Goal: Task Accomplishment & Management: Complete application form

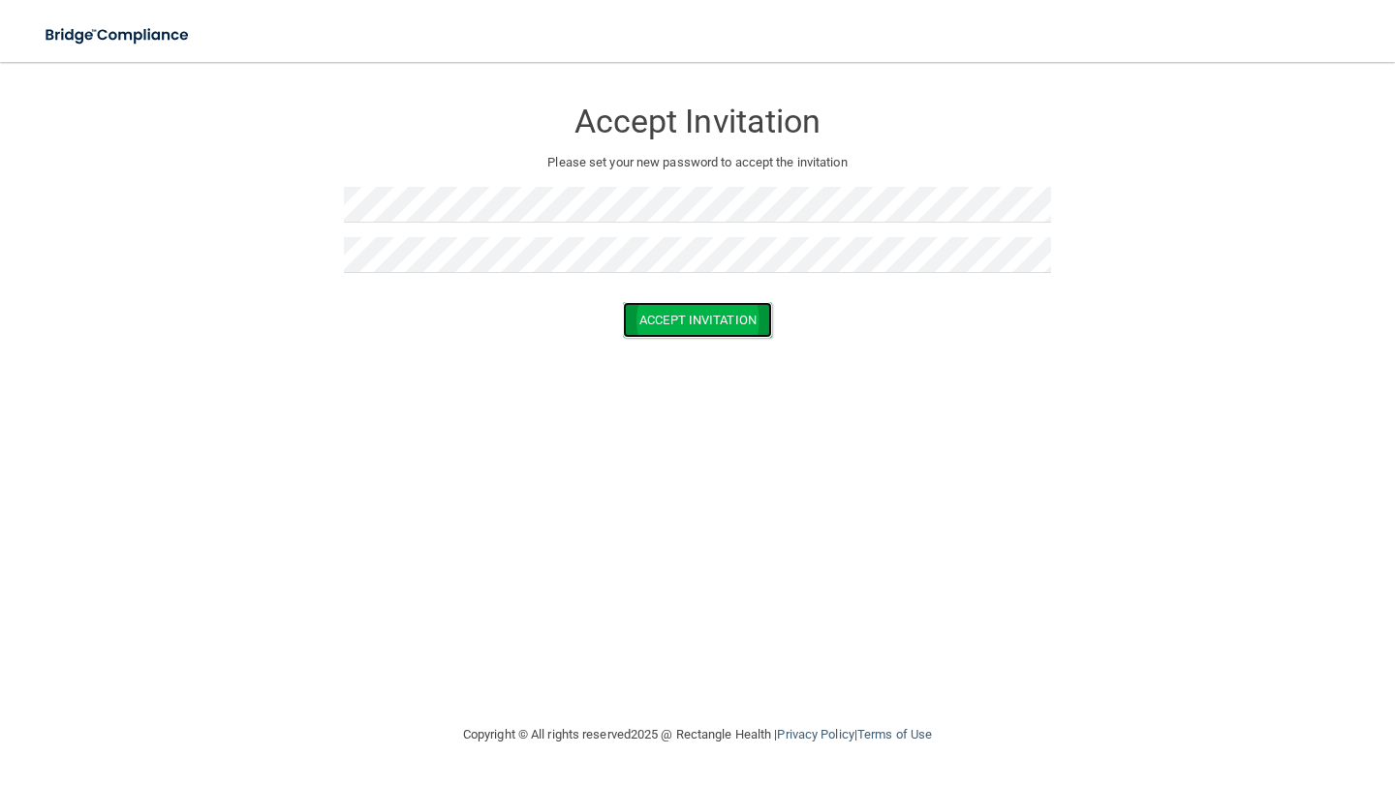
click at [657, 323] on button "Accept Invitation" at bounding box center [697, 320] width 149 height 36
click at [630, 335] on button "Accept Invitation" at bounding box center [697, 348] width 149 height 36
click at [675, 351] on button "Accept Invitation" at bounding box center [697, 348] width 149 height 36
click at [676, 347] on button "Accept Invitation" at bounding box center [697, 348] width 149 height 36
click at [665, 325] on button "Accept Invitation" at bounding box center [697, 320] width 149 height 36
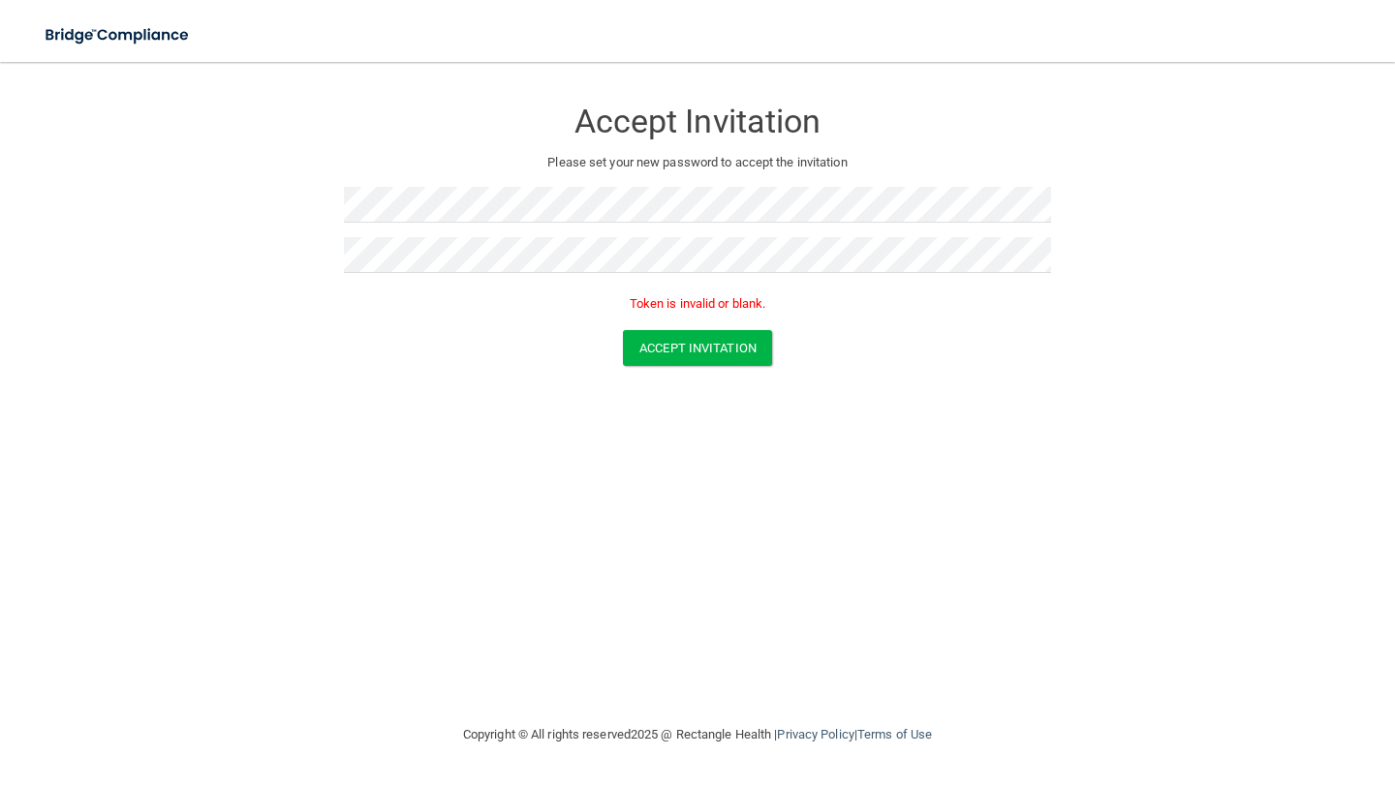
click at [435, 231] on div at bounding box center [697, 212] width 707 height 50
click at [701, 348] on button "Accept Invitation" at bounding box center [697, 348] width 149 height 36
